Goal: Task Accomplishment & Management: Use online tool/utility

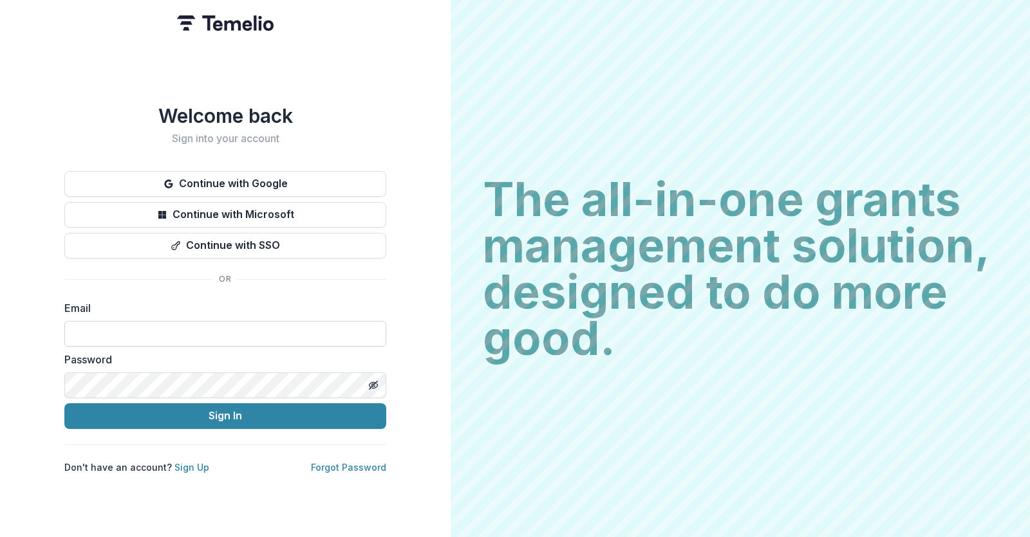
click at [120, 332] on input at bounding box center [225, 334] width 322 height 26
type input "**********"
click at [198, 424] on div "**********" at bounding box center [225, 288] width 322 height 369
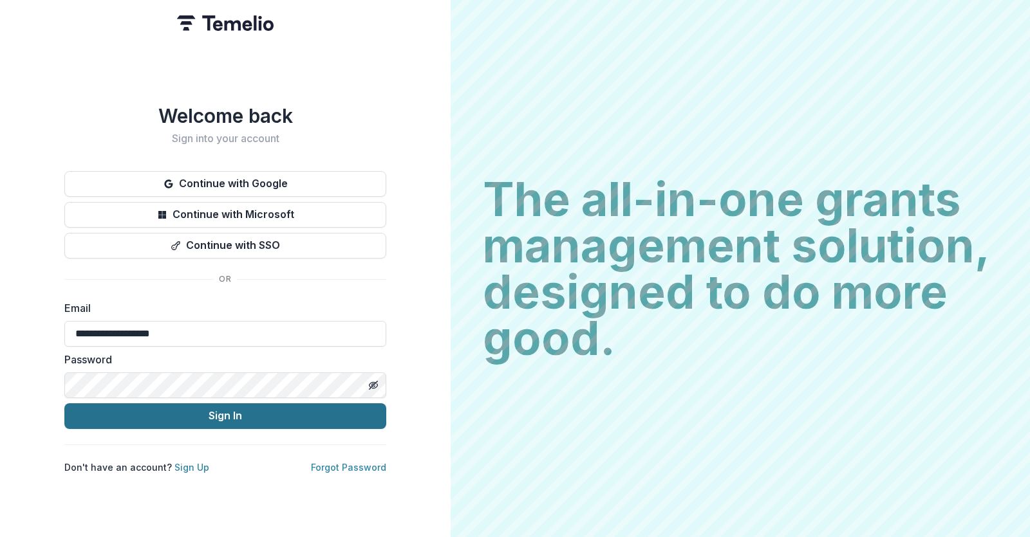
click at [199, 405] on button "Sign In" at bounding box center [225, 417] width 322 height 26
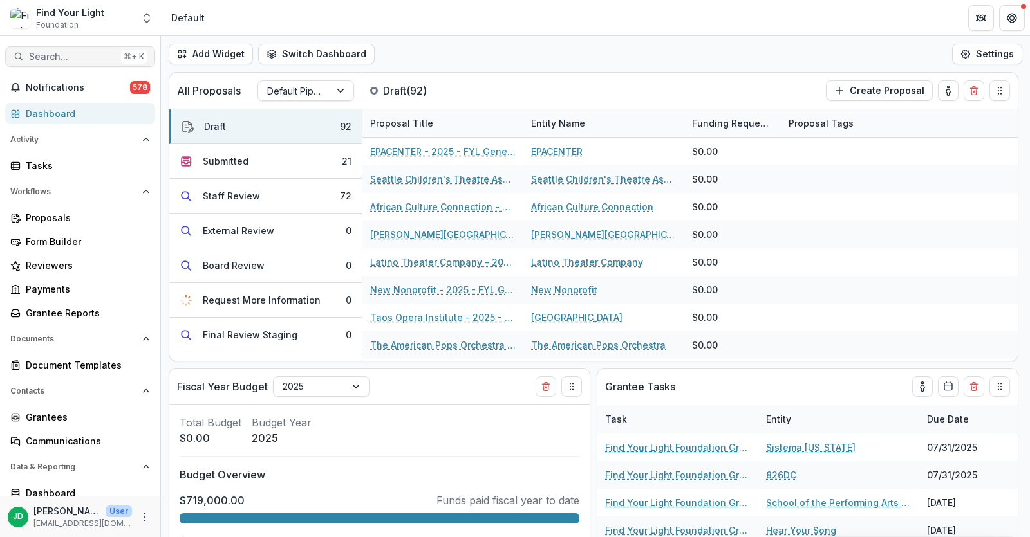
click at [59, 58] on span "Search..." at bounding box center [72, 56] width 87 height 11
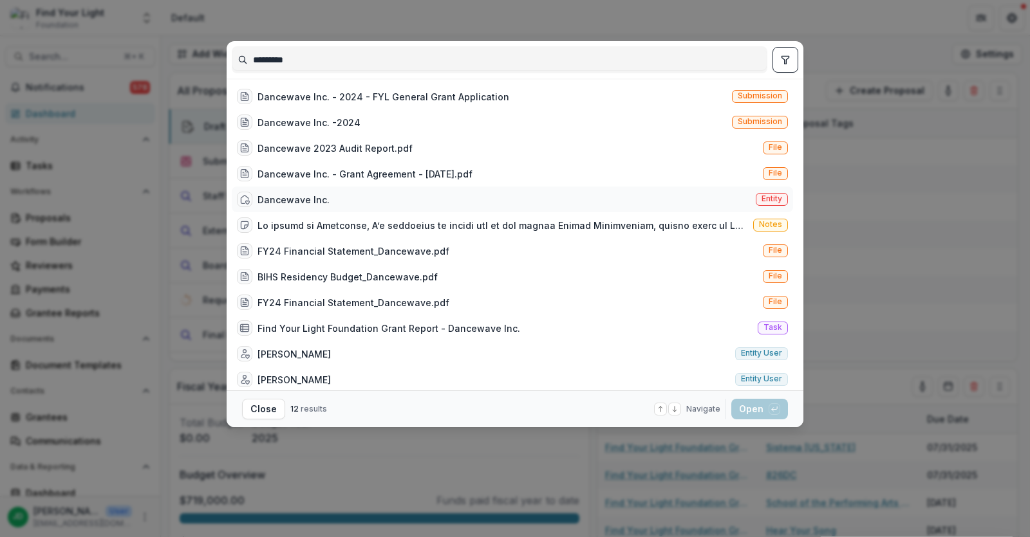
type input "*********"
click at [282, 199] on div "Dancewave Inc." at bounding box center [293, 200] width 72 height 14
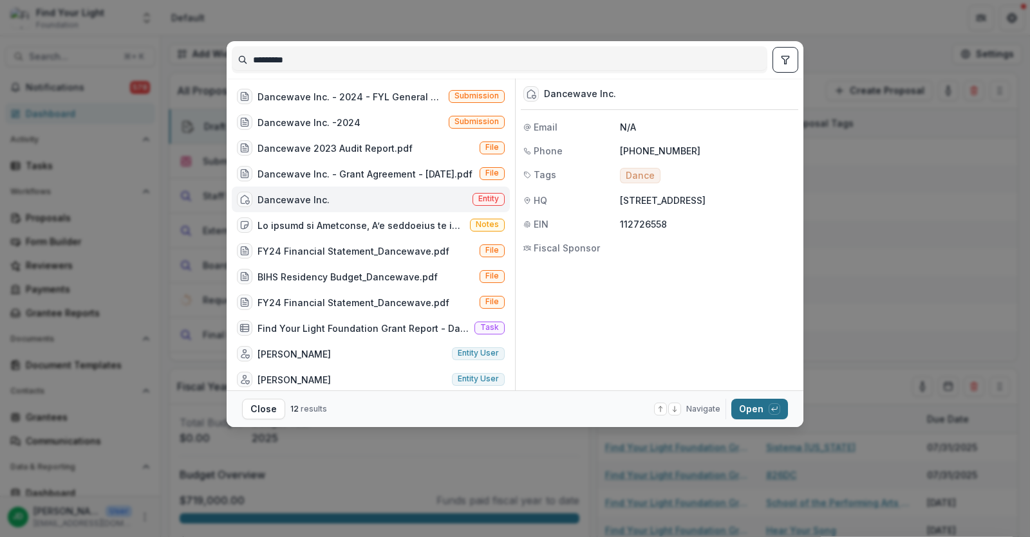
click at [745, 409] on button "Open with enter key" at bounding box center [759, 409] width 57 height 21
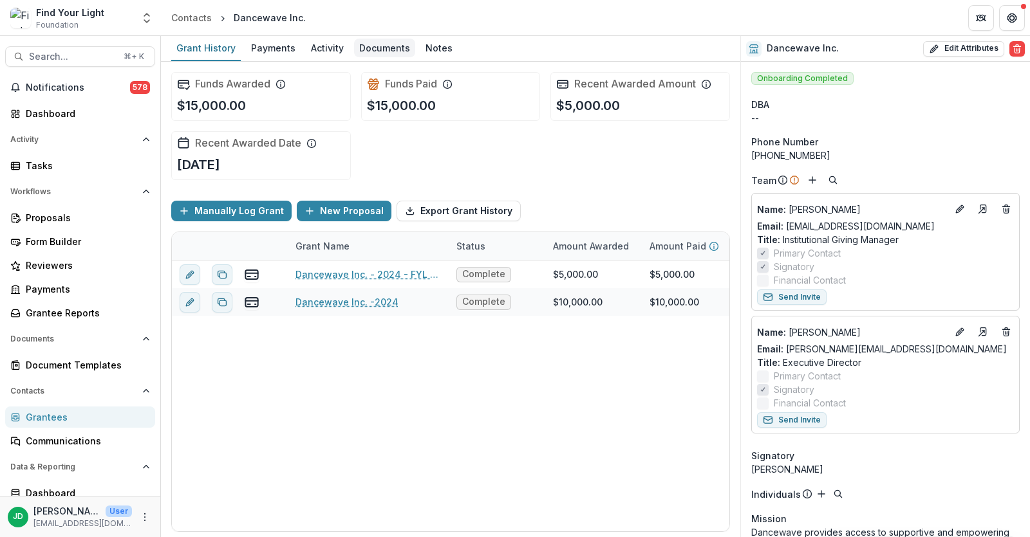
click at [378, 47] on div "Documents" at bounding box center [384, 48] width 61 height 19
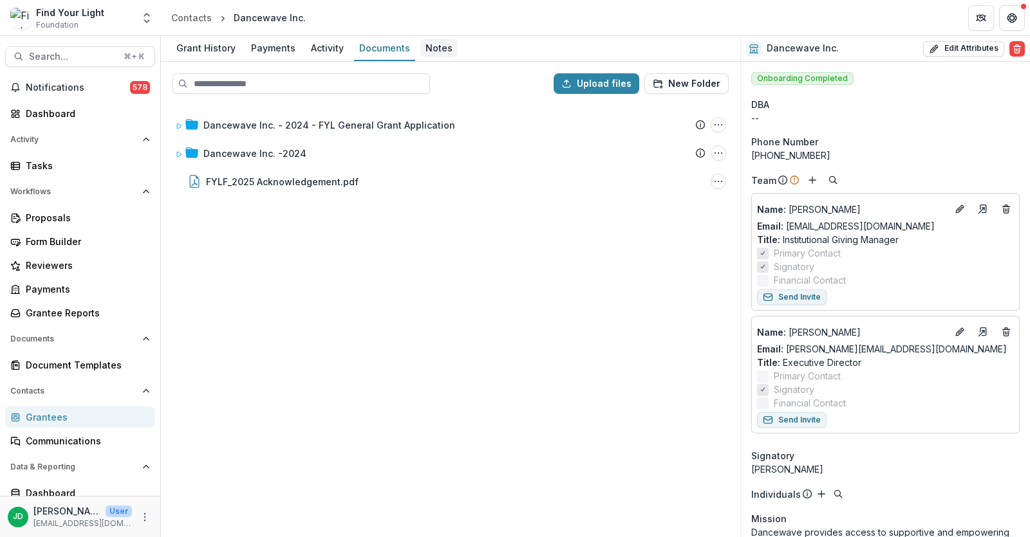
click at [433, 46] on div "Notes" at bounding box center [438, 48] width 37 height 19
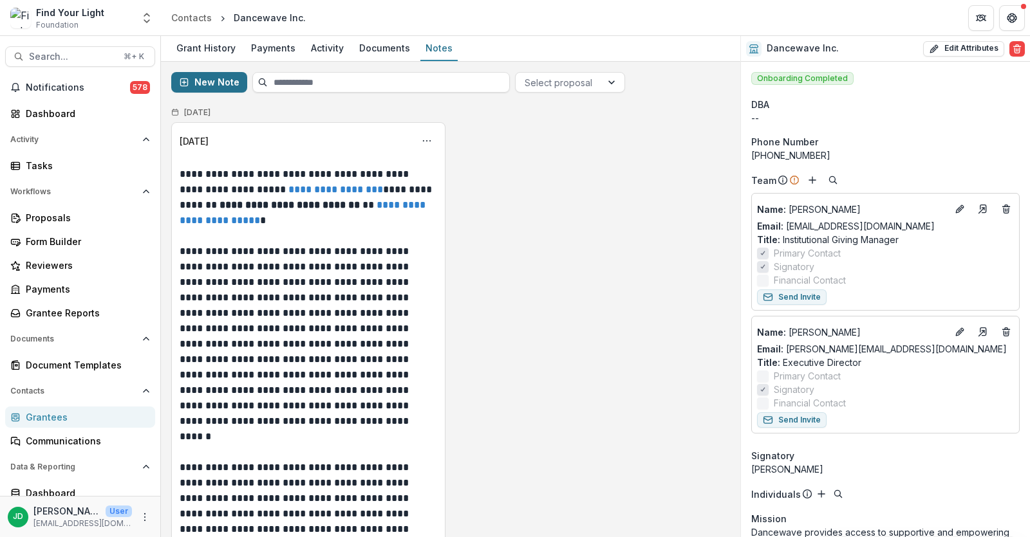
click at [203, 84] on button "New Note" at bounding box center [209, 82] width 76 height 21
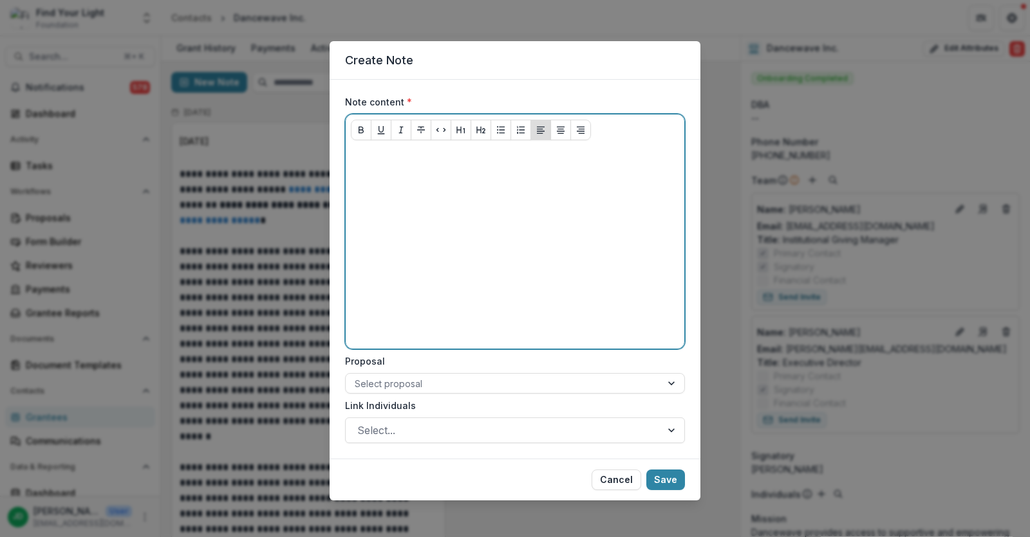
click at [373, 171] on div at bounding box center [515, 247] width 328 height 193
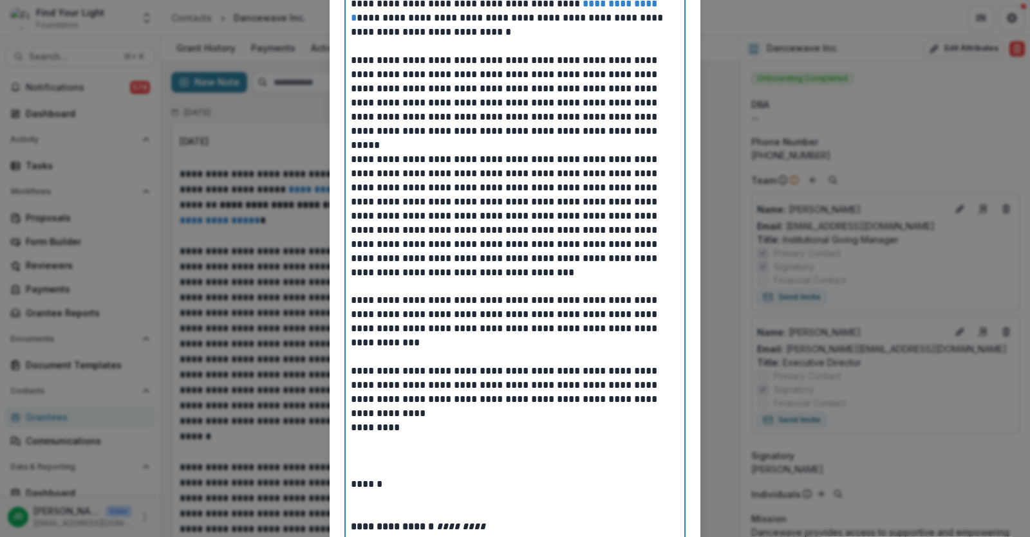
scroll to position [281, 0]
click at [378, 463] on p at bounding box center [515, 457] width 328 height 42
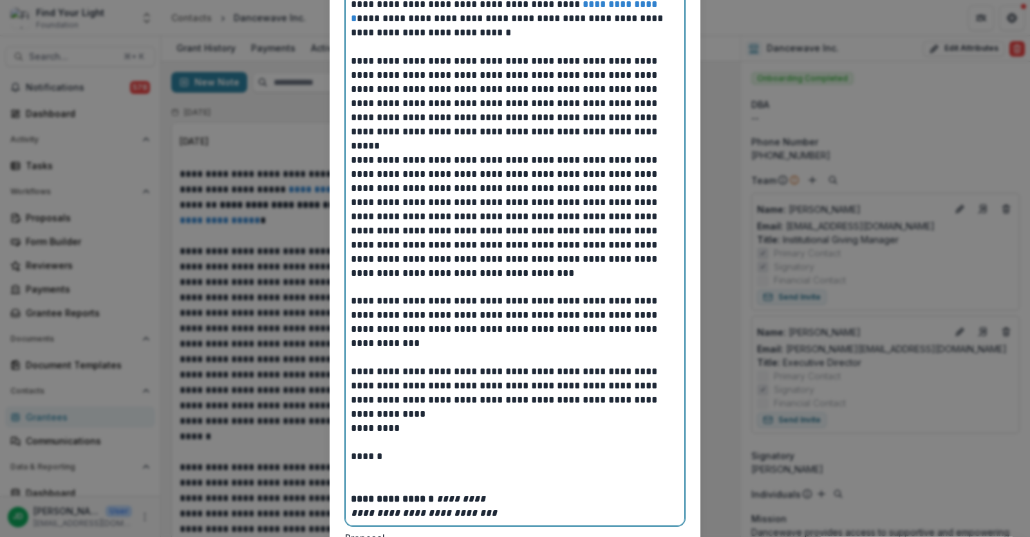
click at [366, 481] on p at bounding box center [515, 478] width 328 height 28
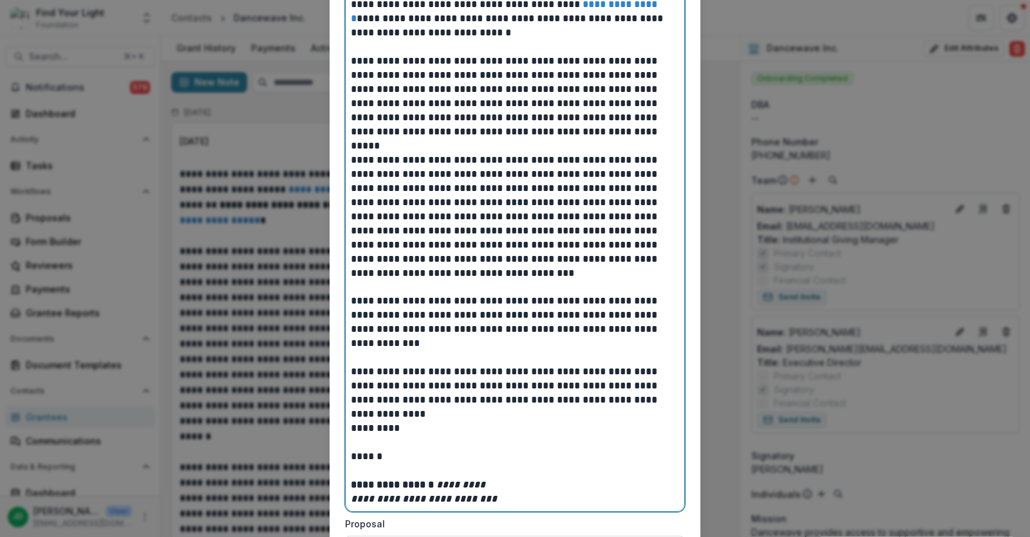
scroll to position [447, 0]
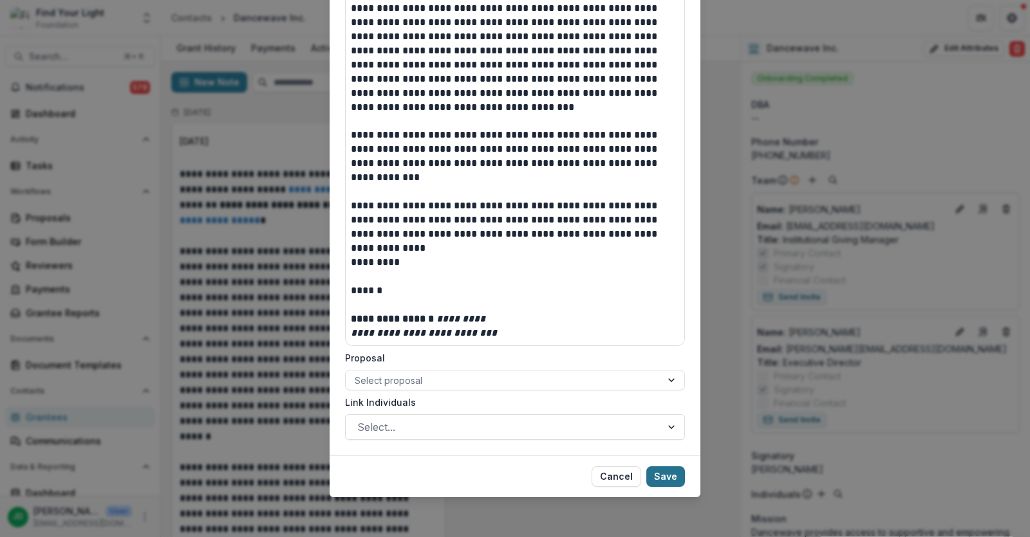
click at [669, 474] on button "Save" at bounding box center [665, 477] width 39 height 21
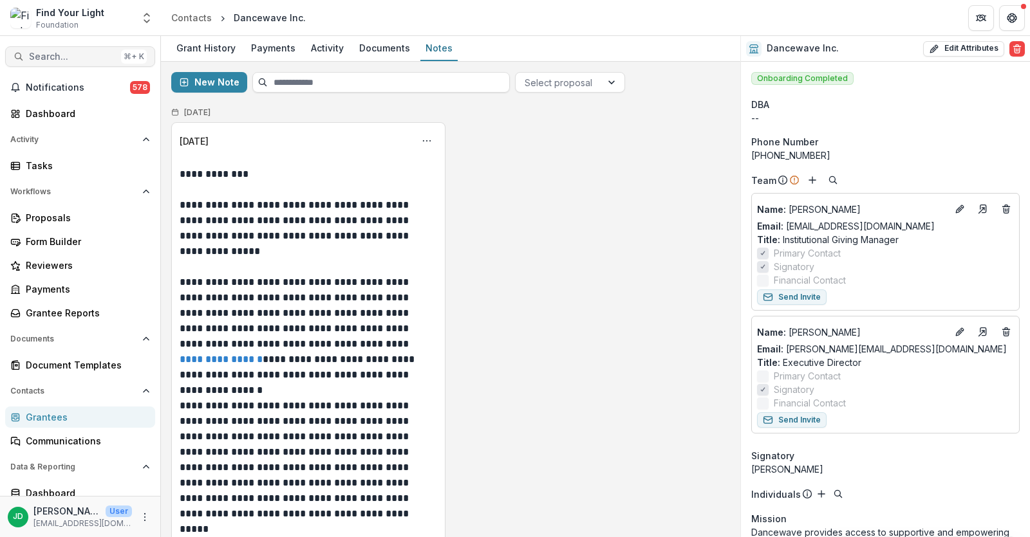
click at [63, 59] on span "Search..." at bounding box center [72, 56] width 87 height 11
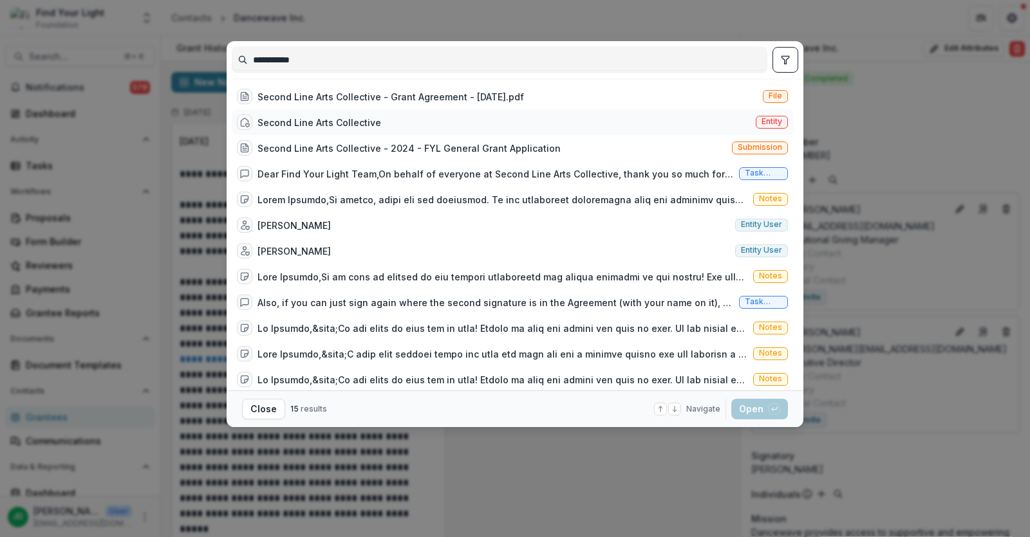
type input "**********"
click at [282, 119] on div "Second Line Arts Collective" at bounding box center [319, 123] width 124 height 14
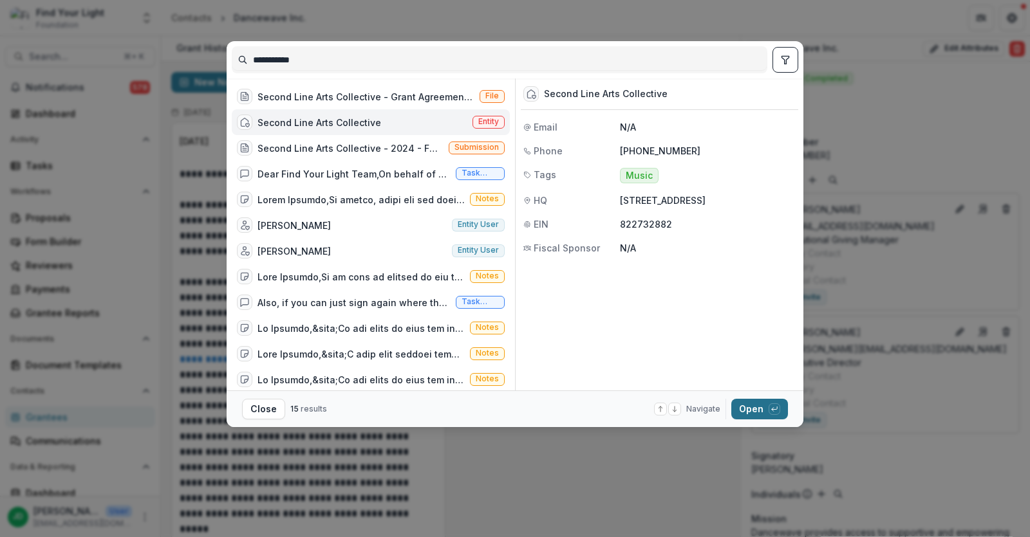
click at [744, 408] on button "Open with enter key" at bounding box center [759, 409] width 57 height 21
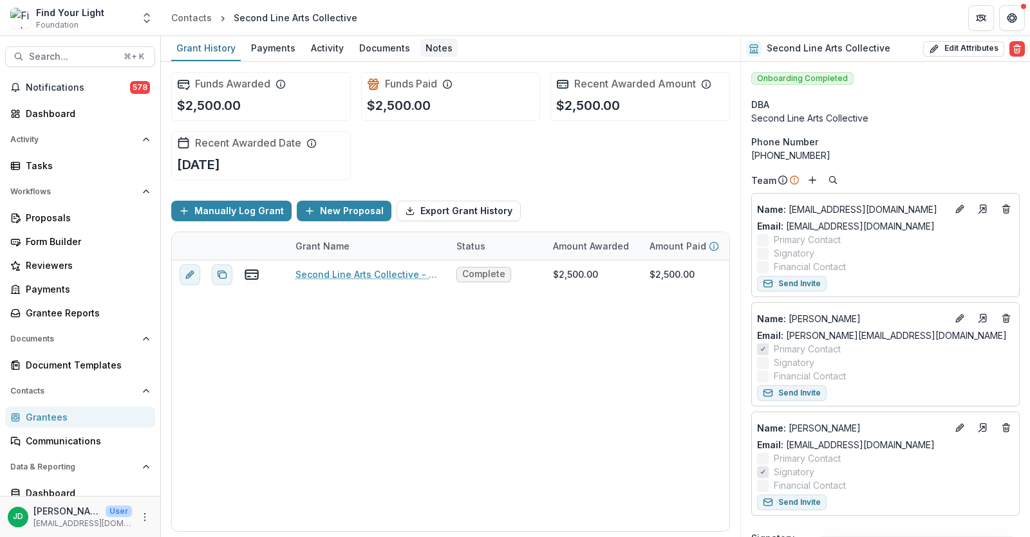
click at [437, 46] on div "Notes" at bounding box center [438, 48] width 37 height 19
